Goal: Information Seeking & Learning: Learn about a topic

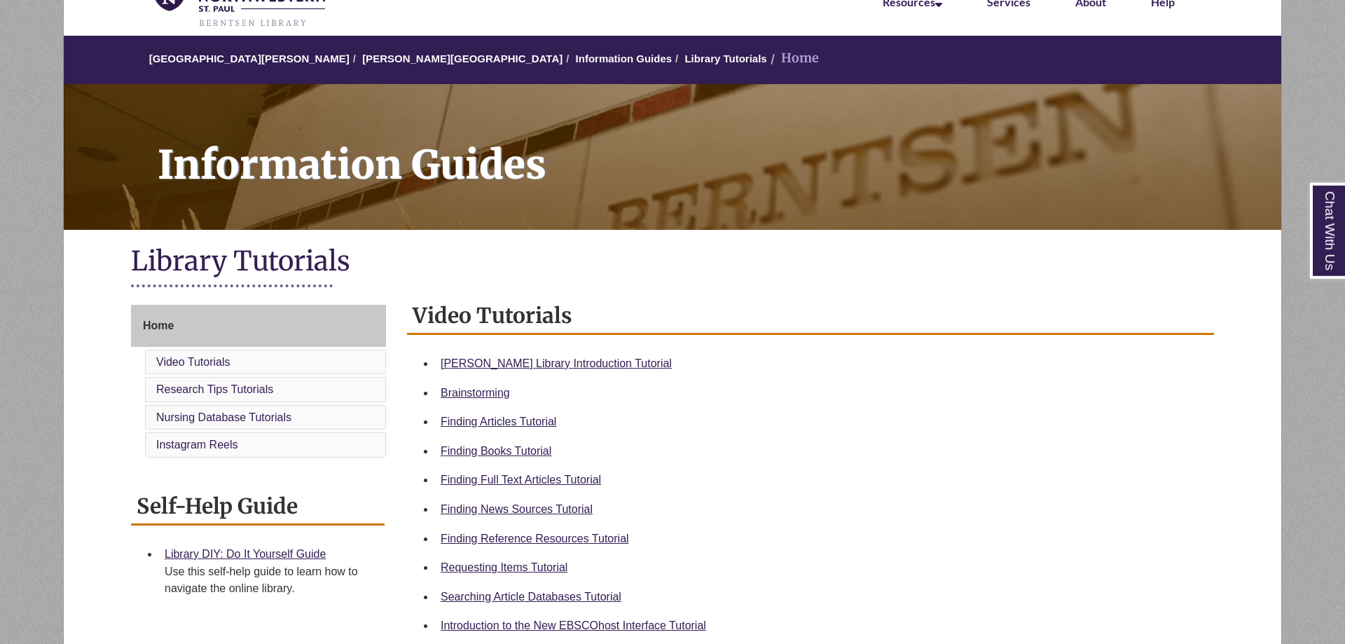
scroll to position [84, 0]
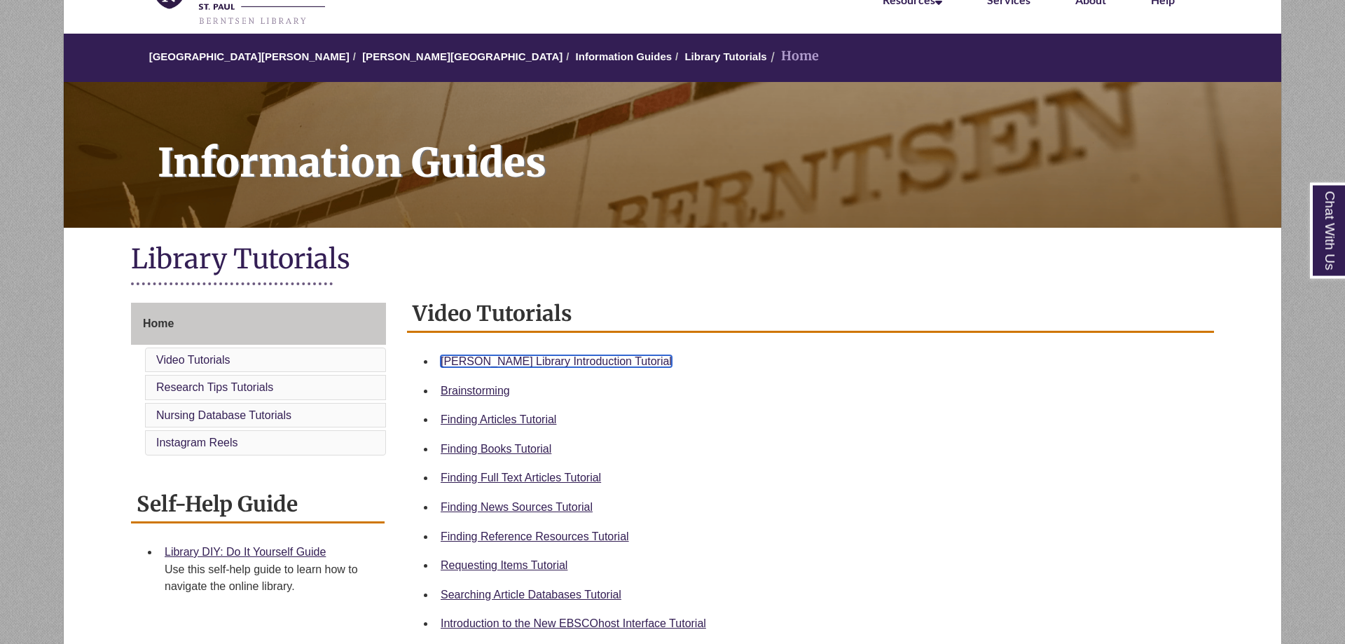
click at [577, 364] on link "[PERSON_NAME] Library Introduction Tutorial" at bounding box center [556, 361] width 231 height 12
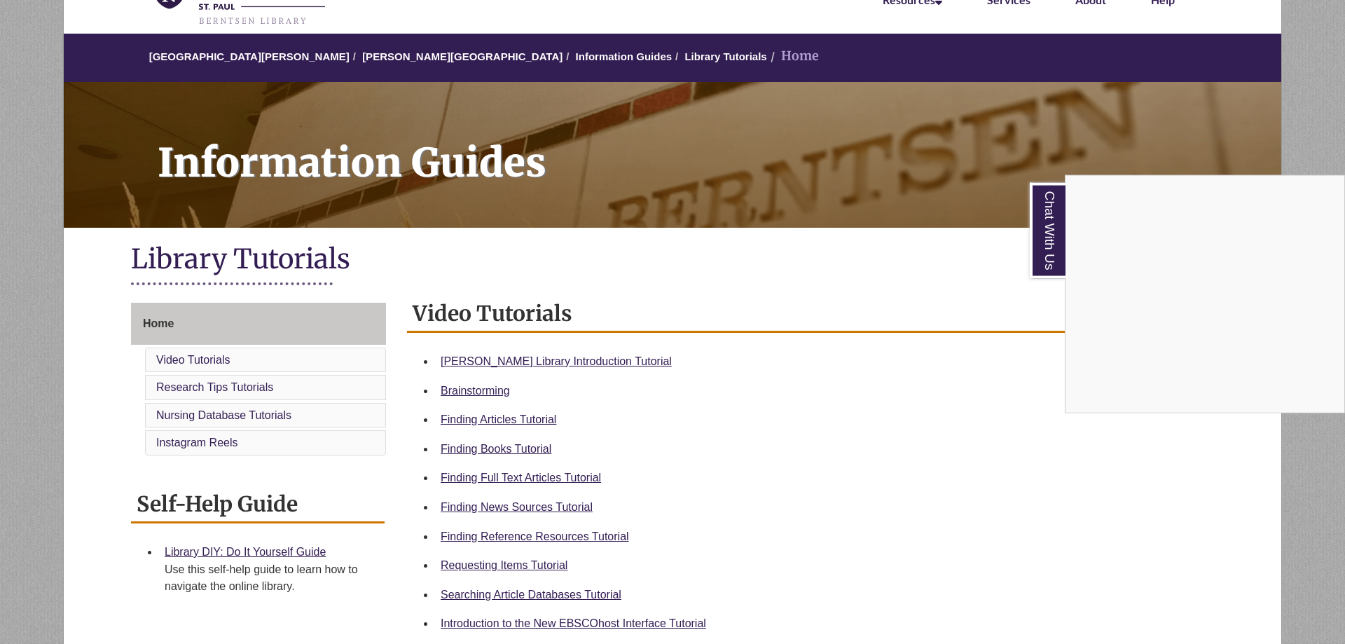
click at [734, 466] on div "Chat With Us" at bounding box center [672, 322] width 1345 height 644
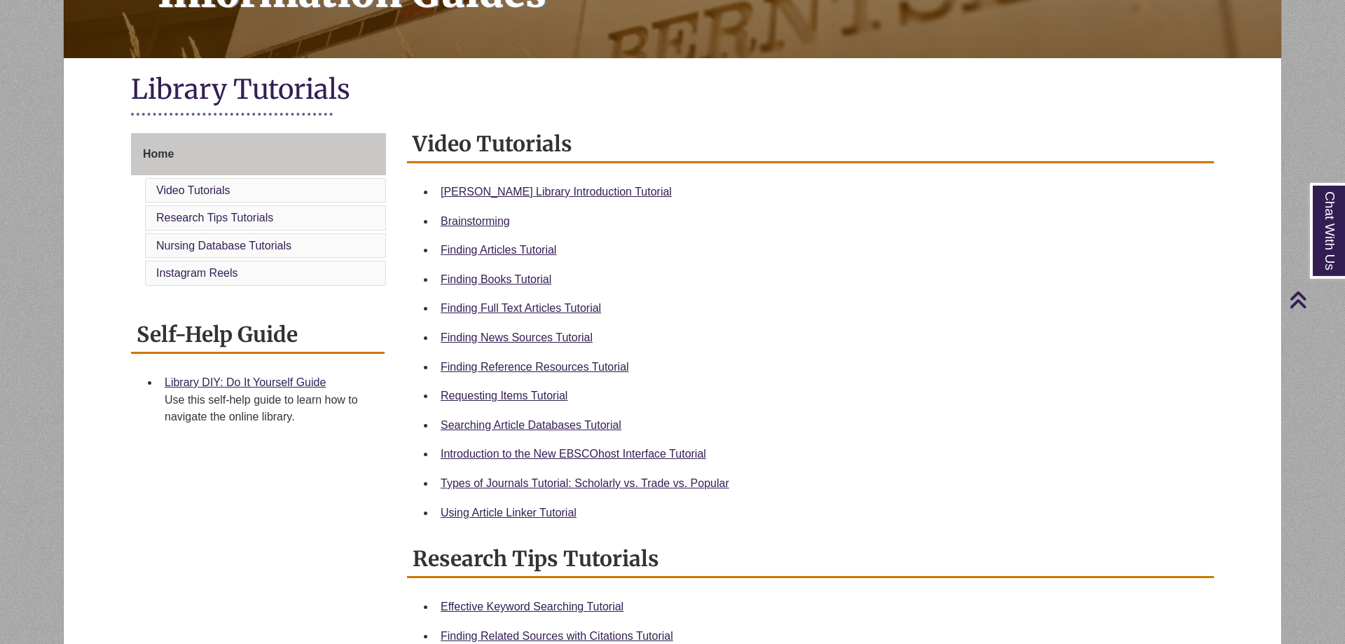
scroll to position [219, 0]
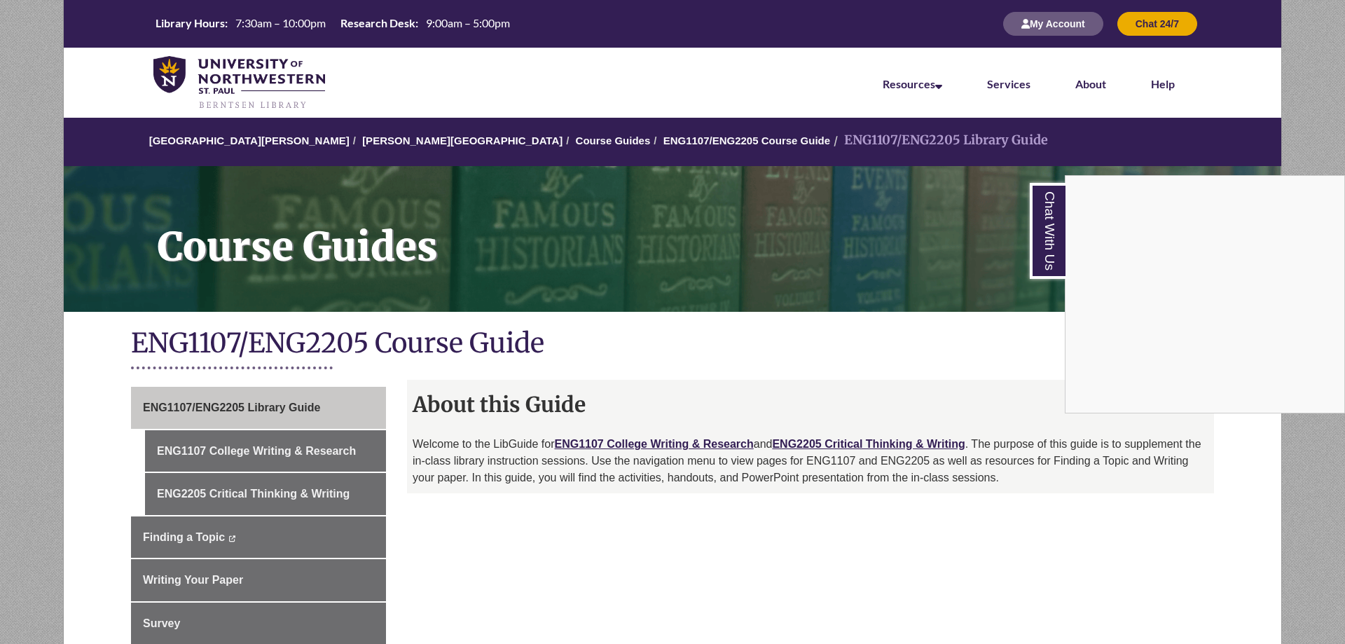
click at [732, 560] on div "Chat With Us" at bounding box center [672, 322] width 1345 height 644
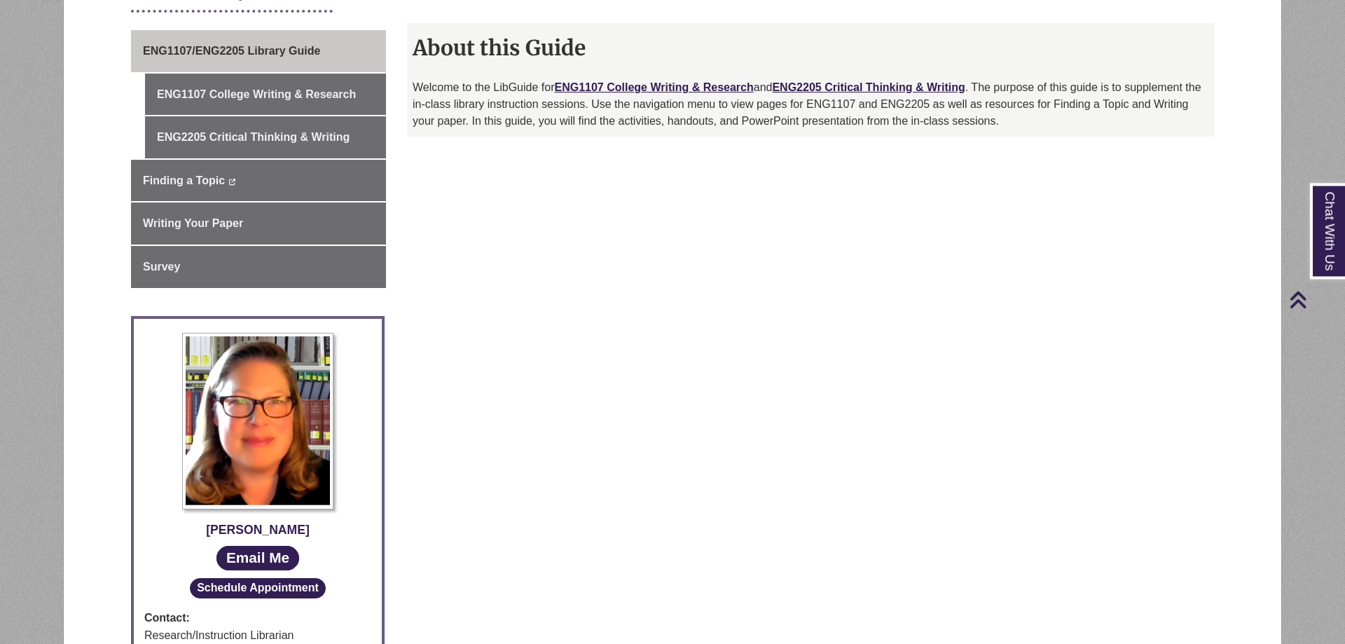
scroll to position [322, 0]
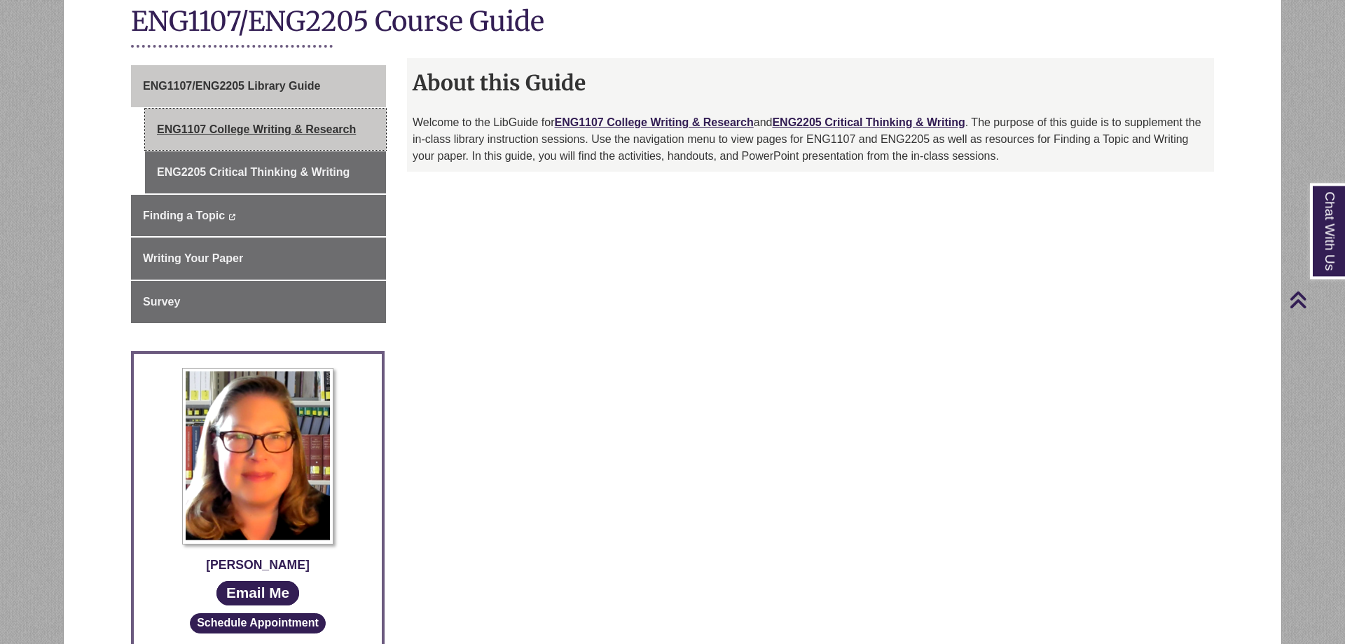
click at [308, 132] on link "ENG1107 College Writing & Research" at bounding box center [265, 130] width 241 height 42
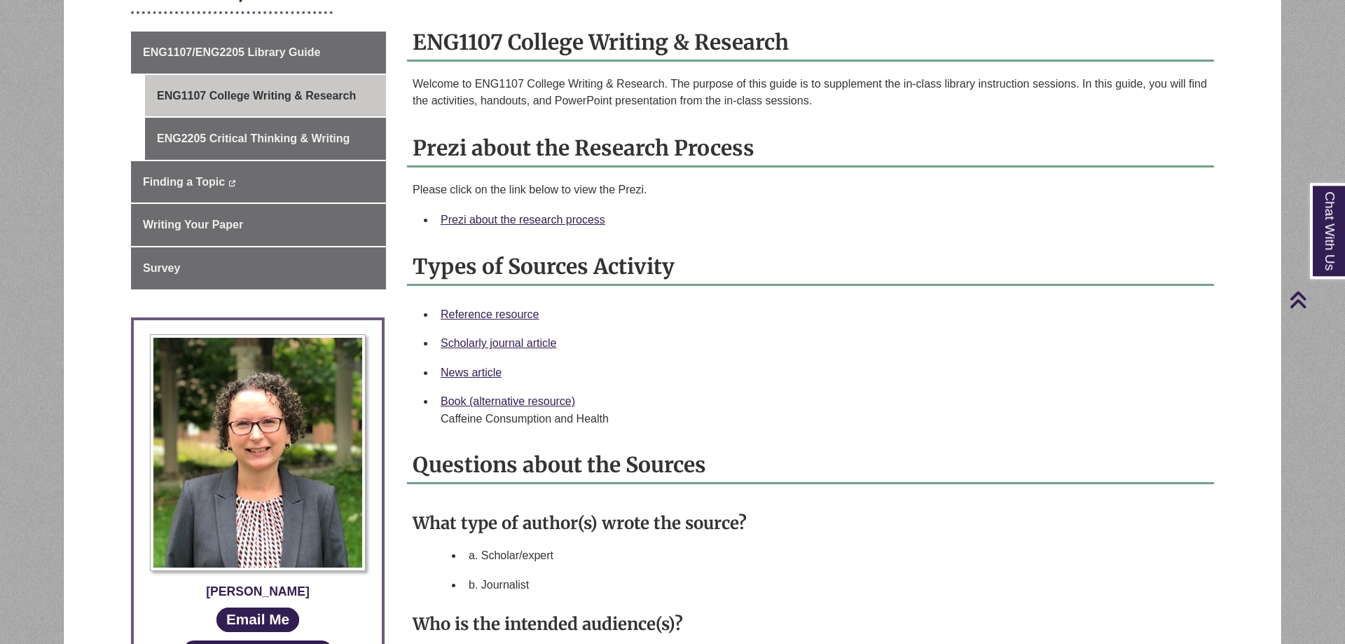
scroll to position [331, 0]
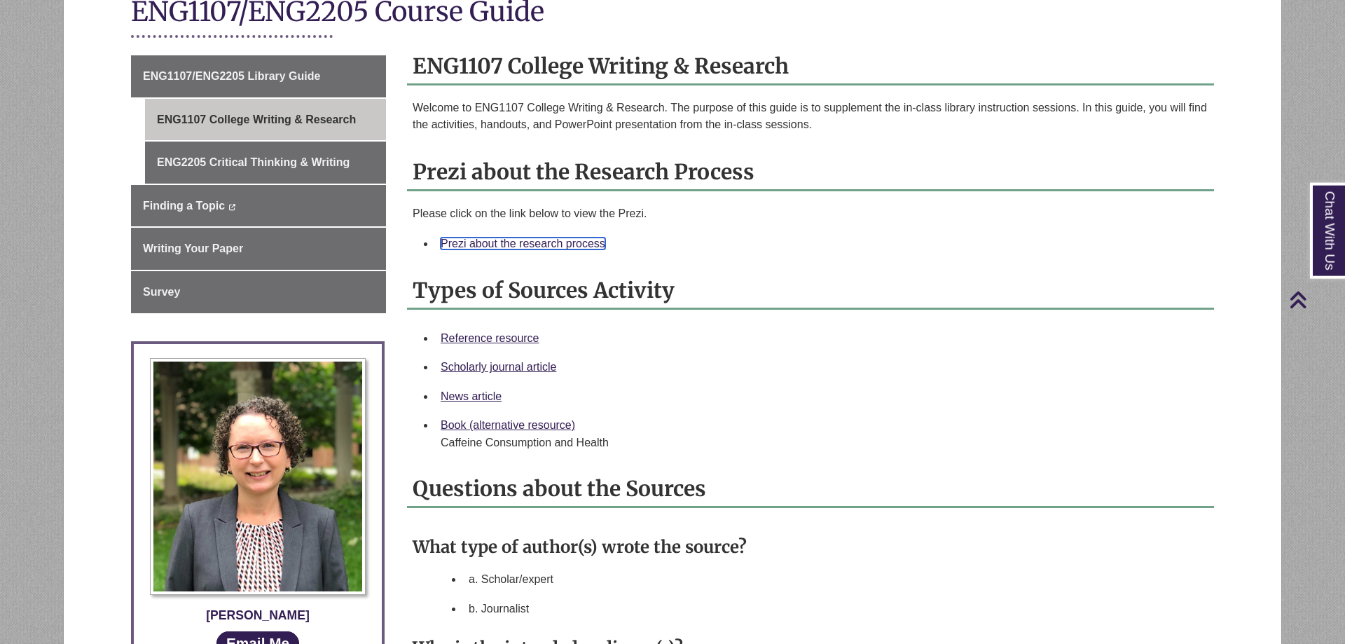
click at [558, 240] on link "Prezi about the research process" at bounding box center [523, 244] width 165 height 12
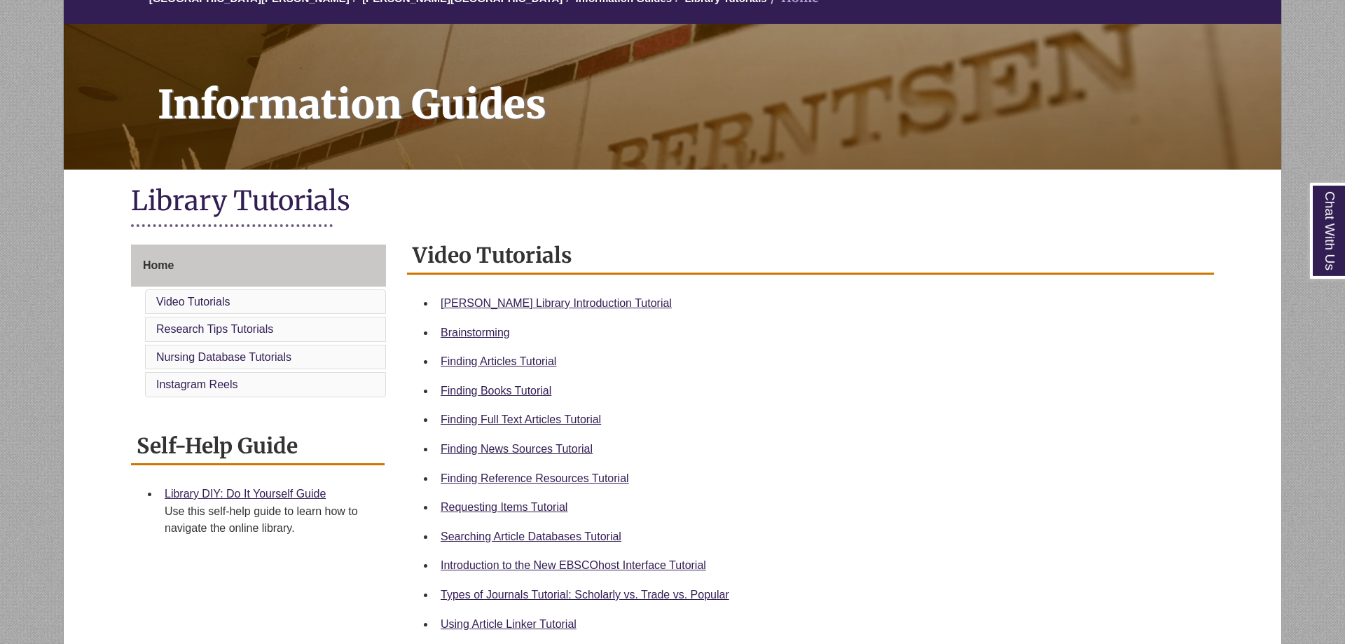
scroll to position [144, 0]
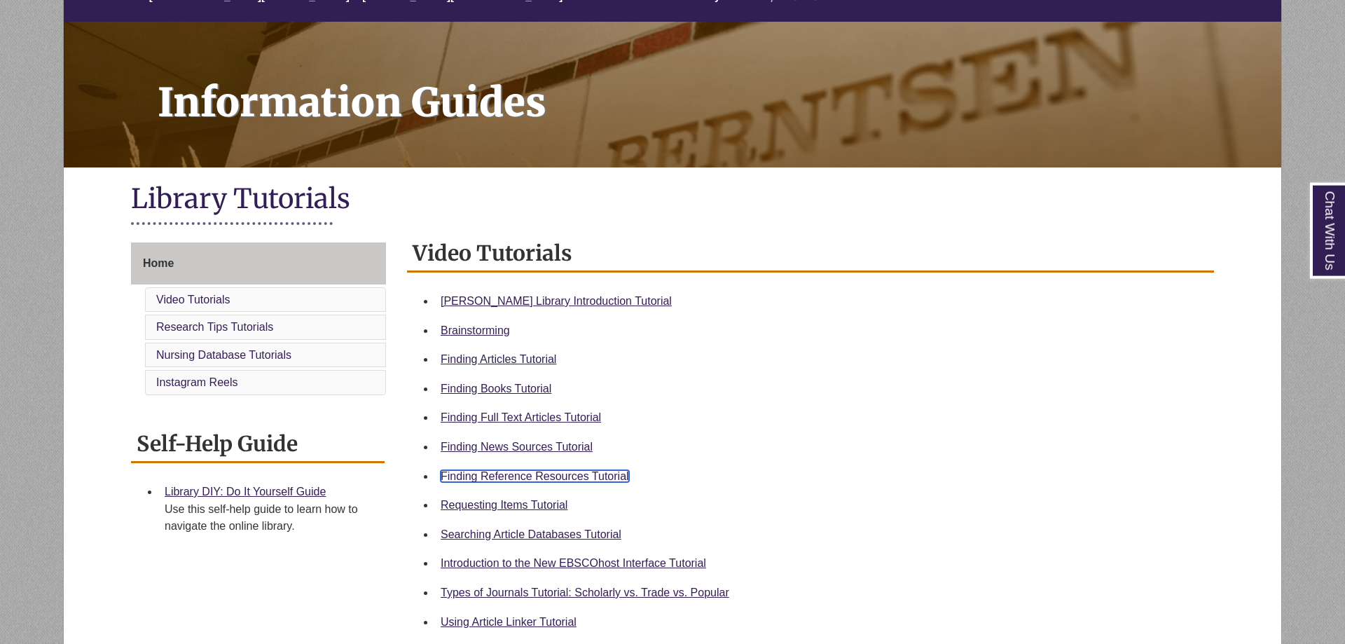
click at [537, 470] on link "Finding Reference Resources Tutorial" at bounding box center [535, 476] width 188 height 12
